Goal: Task Accomplishment & Management: Complete application form

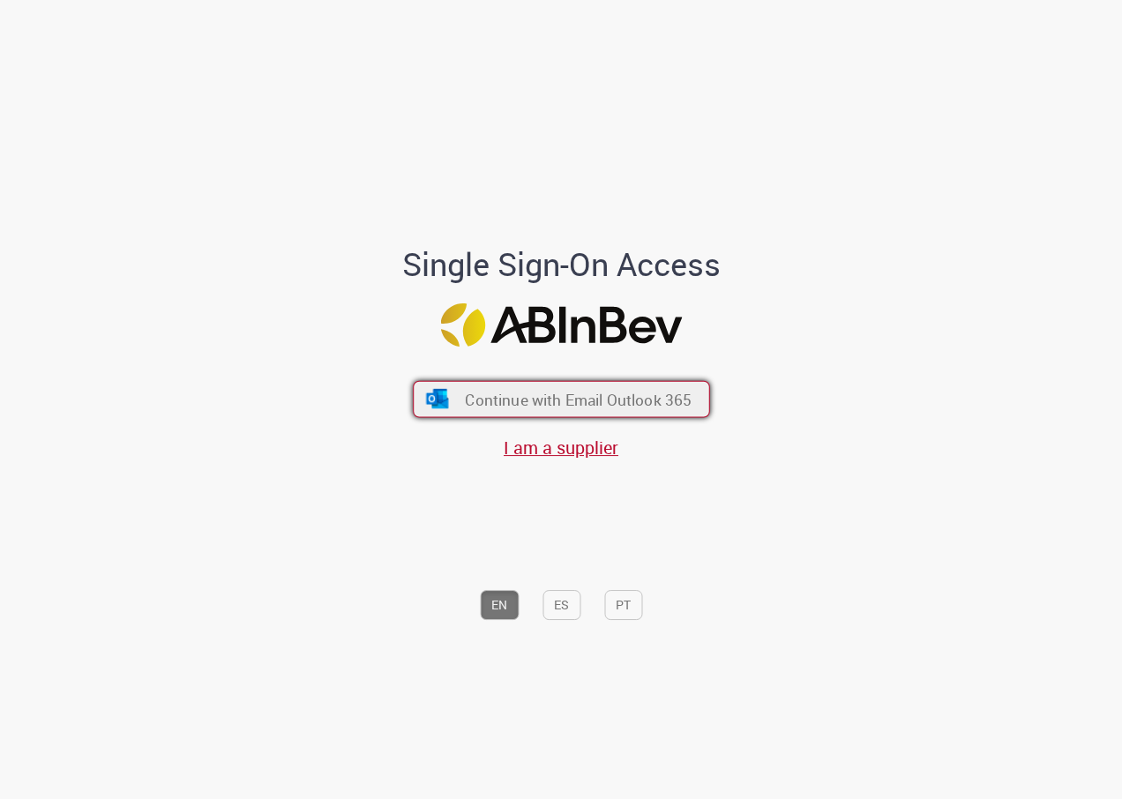
click at [556, 401] on span "Continue with Email Outlook 365" at bounding box center [578, 399] width 227 height 20
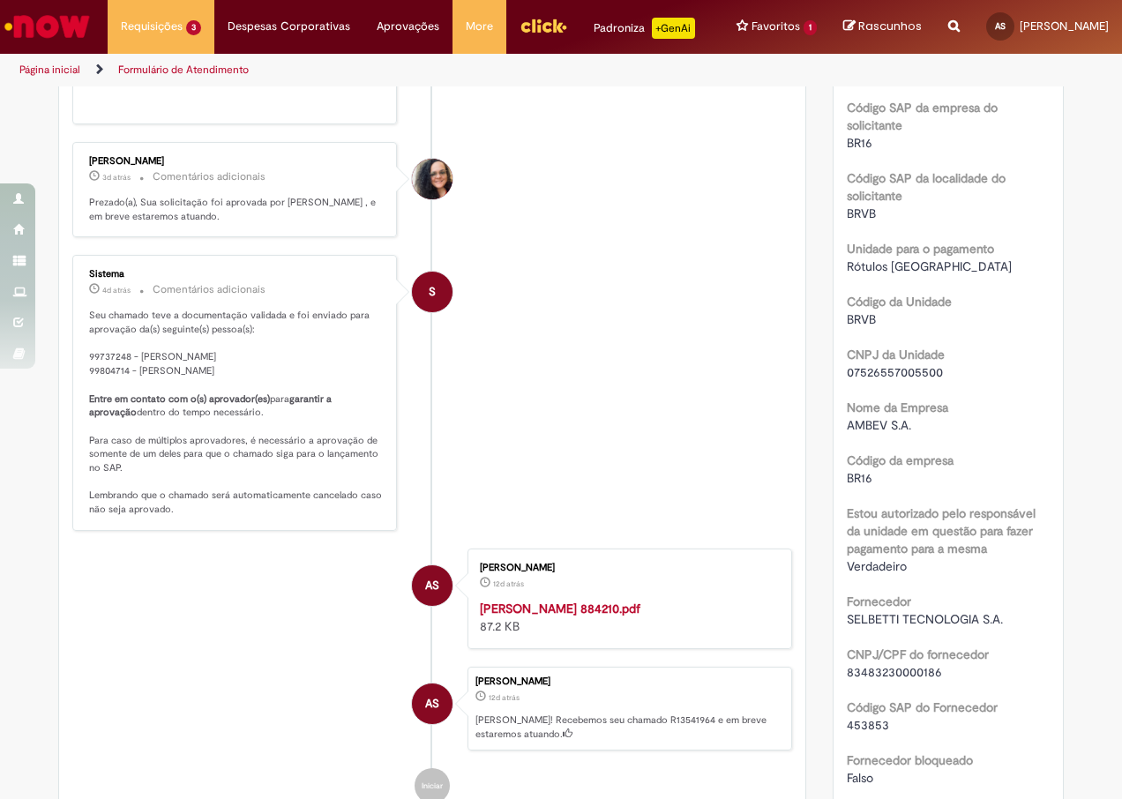
scroll to position [265, 0]
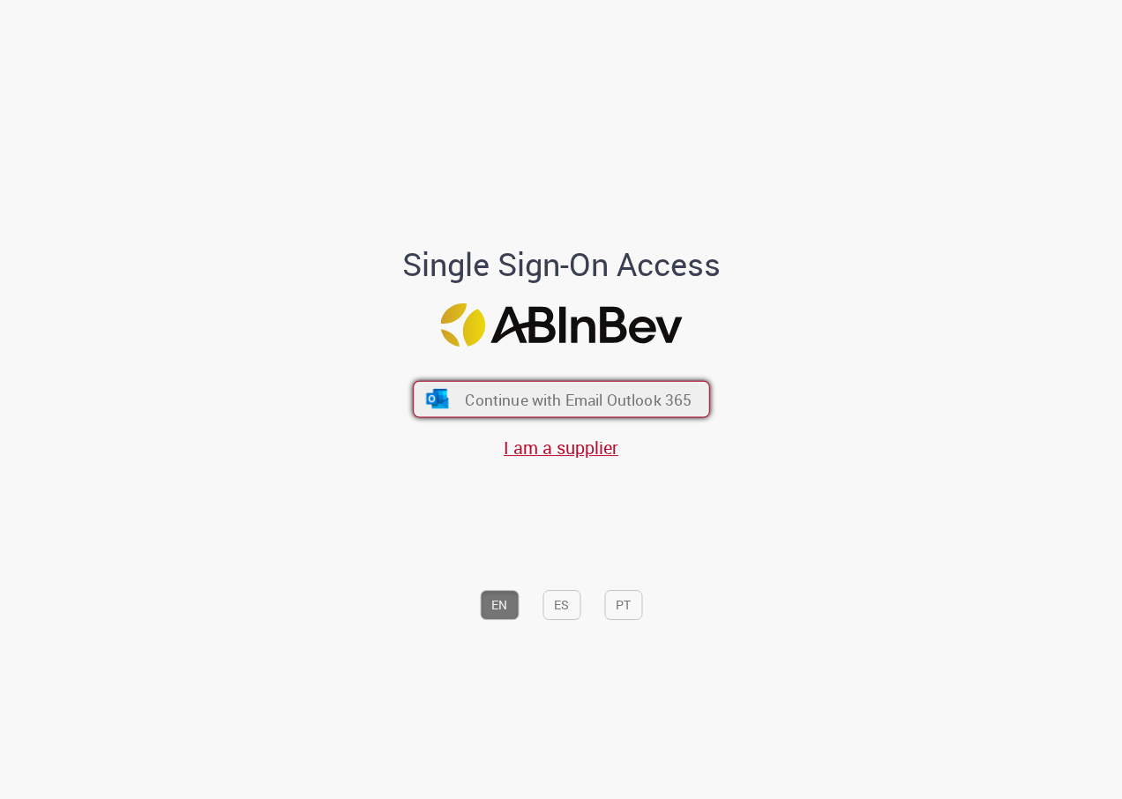
click at [568, 386] on button "Continue with Email Outlook 365" at bounding box center [561, 399] width 297 height 37
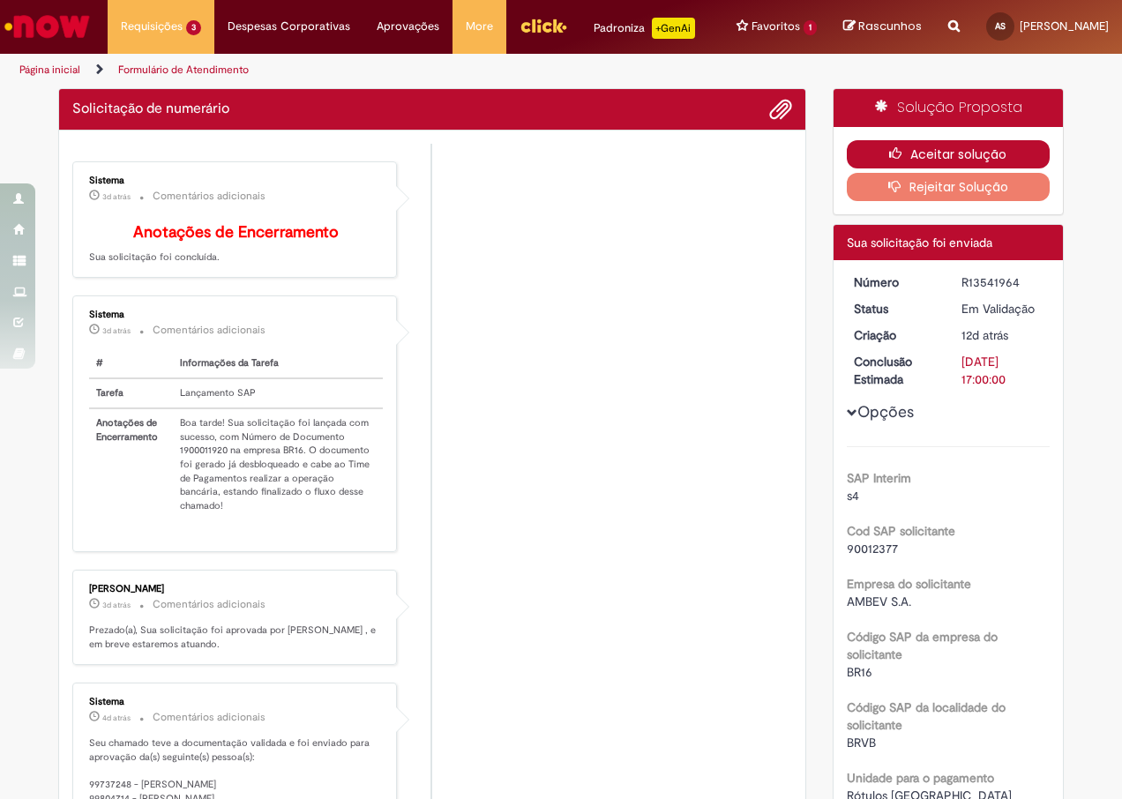
click at [906, 168] on button "Aceitar solução" at bounding box center [949, 154] width 204 height 28
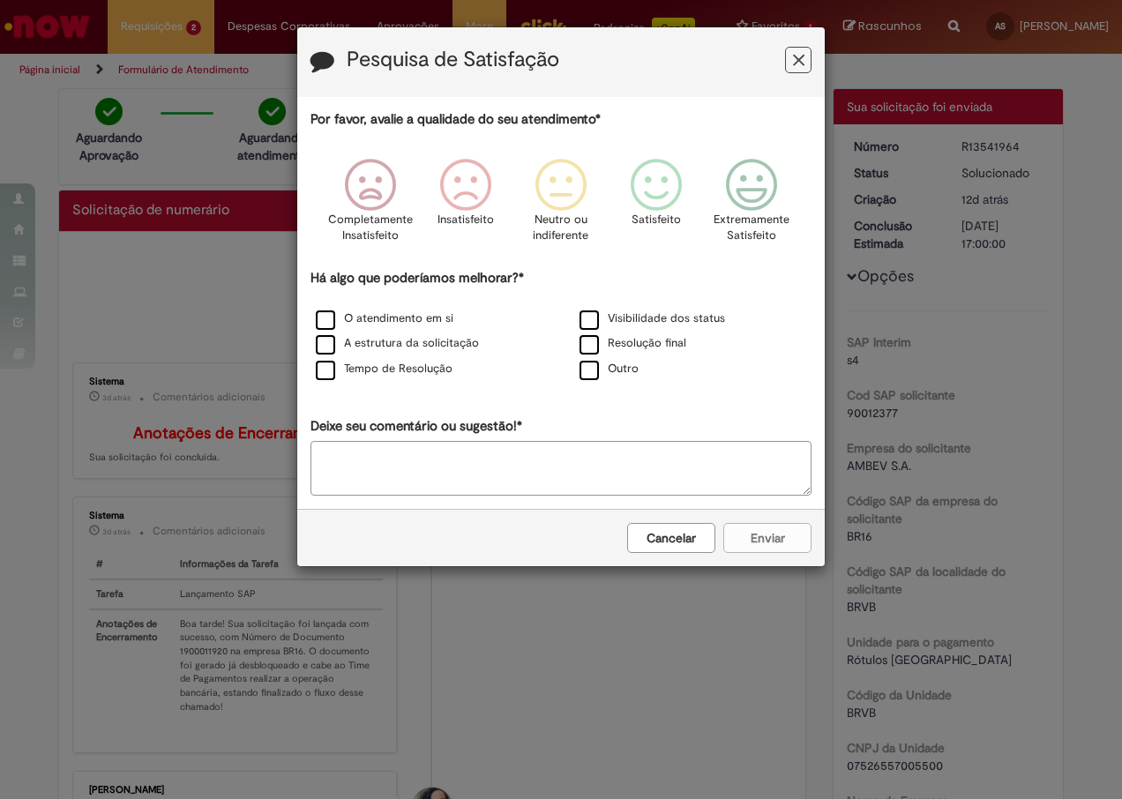
click at [804, 64] on icon "Feedback" at bounding box center [798, 60] width 11 height 19
